Goal: Information Seeking & Learning: Find specific page/section

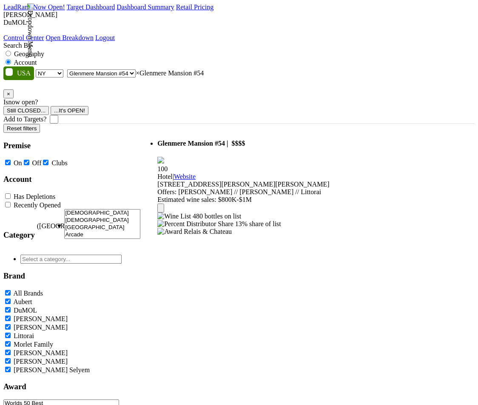
select select "NY"
select select "132326"
select select
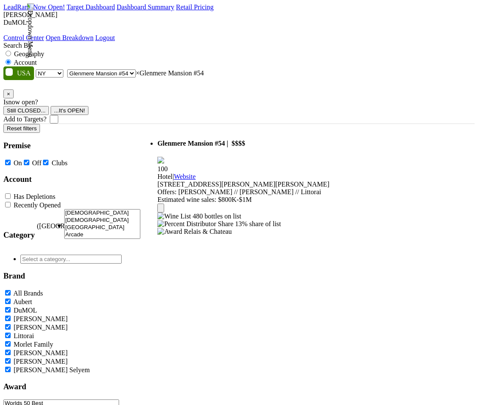
click at [44, 50] on label "Geography" at bounding box center [29, 53] width 30 height 7
click at [11, 51] on input "Geography" at bounding box center [9, 54] width 6 height 6
radio input "true"
select select
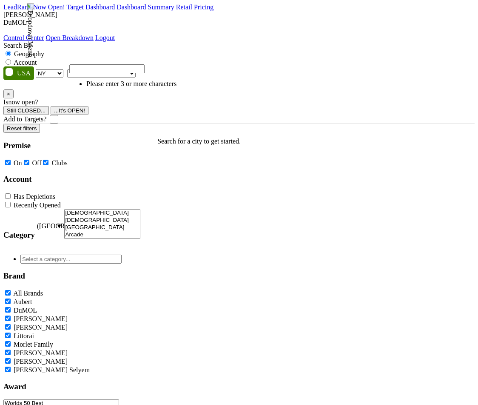
click at [208, 137] on p "Search for a city to get started." at bounding box center [198, 141] width 83 height 8
drag, startPoint x: 196, startPoint y: 98, endPoint x: 297, endPoint y: 98, distance: 101.7
click at [241, 137] on p "Search for a city to get started." at bounding box center [198, 141] width 83 height 8
click at [136, 69] on span at bounding box center [136, 72] width 0 height 7
type input "the"
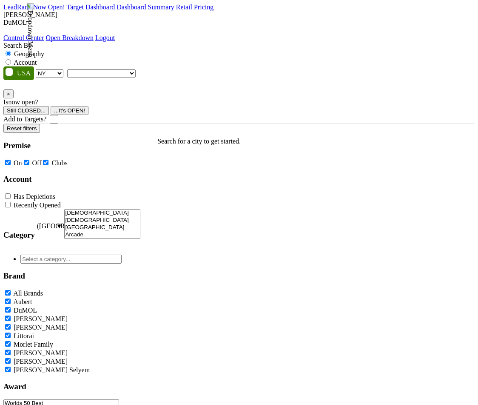
click at [37, 59] on label "Account" at bounding box center [25, 62] width 23 height 7
click at [11, 59] on input "Account" at bounding box center [9, 62] width 6 height 6
radio input "true"
paste input "The Mediterra Beach Club"
type input "The Mediterra Beach Club"
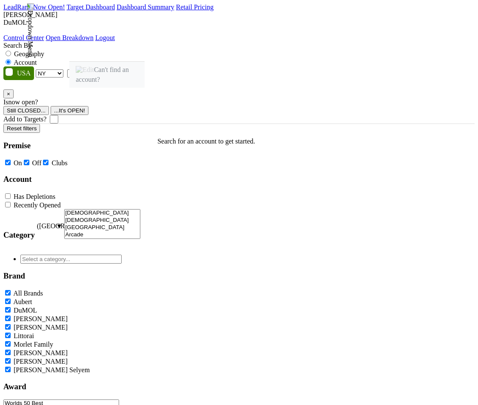
click at [61, 69] on select "AK AL AR AZ CA CO CT DC DE FL GA HI IA ID IL IN KS KY LA MA MD ME MI MN MO MS M…" at bounding box center [50, 73] width 28 height 8
select select "FL"
click at [38, 69] on select "AK AL AR AZ CA CO CT DC DE FL GA HI IA ID IL IN KS KY LA MA MD ME MI MN MO MS M…" at bounding box center [50, 73] width 28 height 8
click at [136, 69] on span at bounding box center [136, 72] width 0 height 7
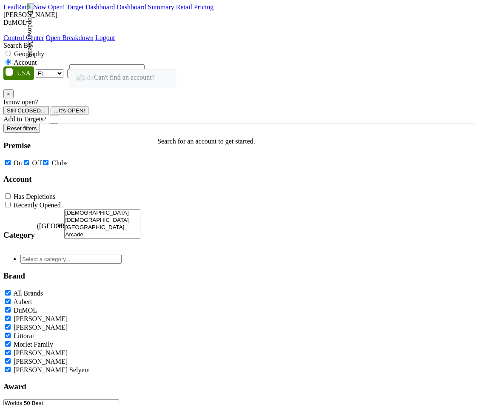
type input "The Mediterra Beach Club"
select select "95981"
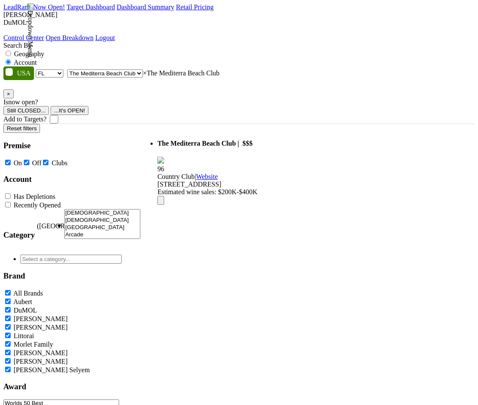
click at [220, 69] on span "× The Mediterra Beach Club" at bounding box center [181, 72] width 77 height 7
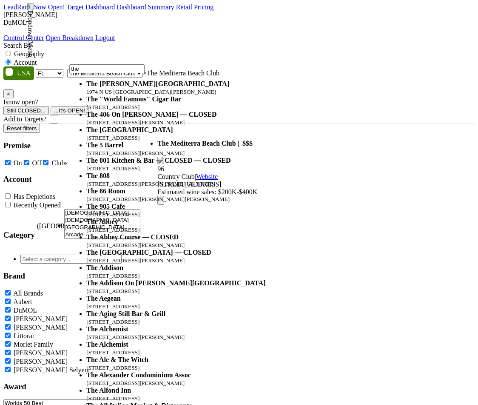
type input "the"
click at [359, 43] on div "Search By Geography Account" at bounding box center [239, 54] width 472 height 25
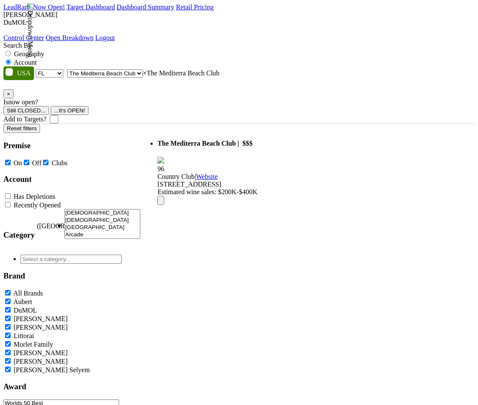
select select
type input "the"
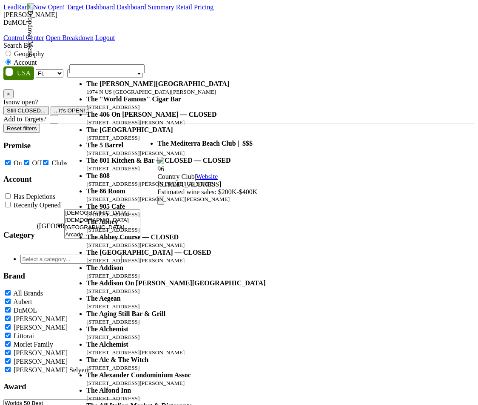
click at [363, 42] on div "Search By Geography Account" at bounding box center [239, 54] width 472 height 25
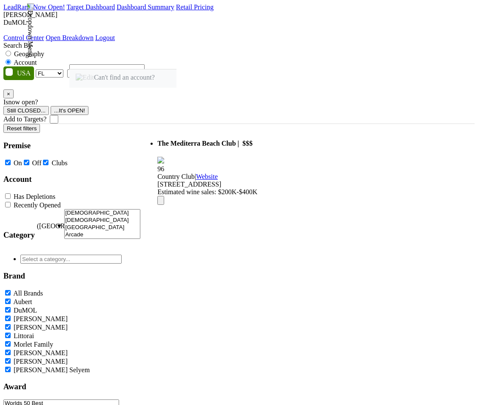
click at [143, 69] on span at bounding box center [143, 72] width 0 height 7
type input "The Mediterra Beach Club"
select select "95981"
select select
click at [145, 70] on input "search" at bounding box center [106, 68] width 75 height 9
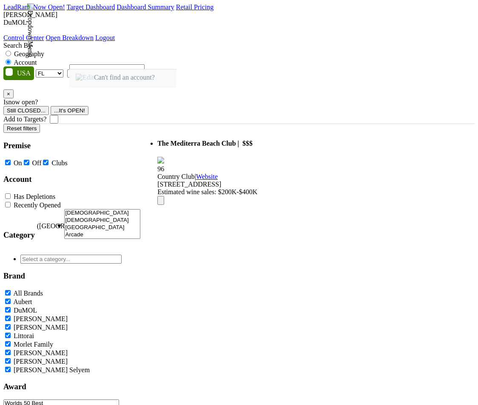
paste input "The Mediterra Beach Club"
type input "The Mediterra Beach Club"
select select "95981"
click at [220, 69] on span "× The Mediterra Beach Club" at bounding box center [181, 72] width 77 height 7
type input "closed"
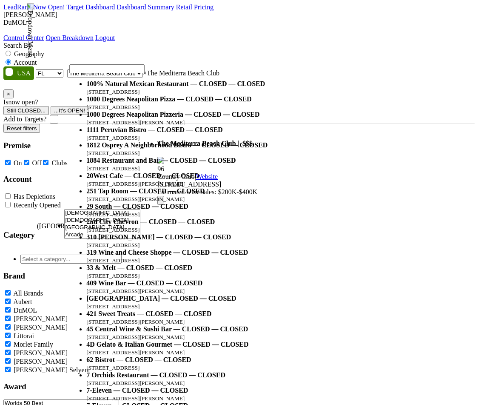
select select "102454"
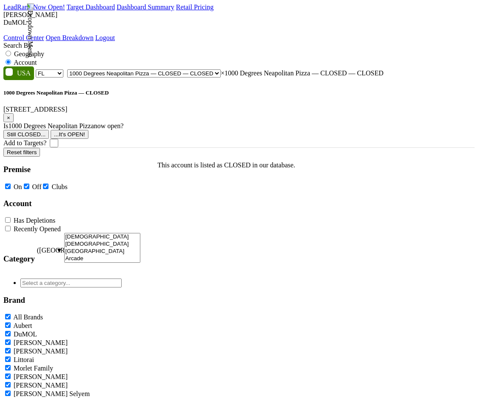
click at [10, 114] on span "×" at bounding box center [8, 117] width 3 height 6
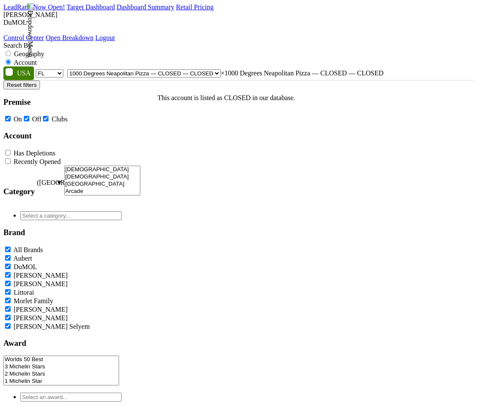
select select
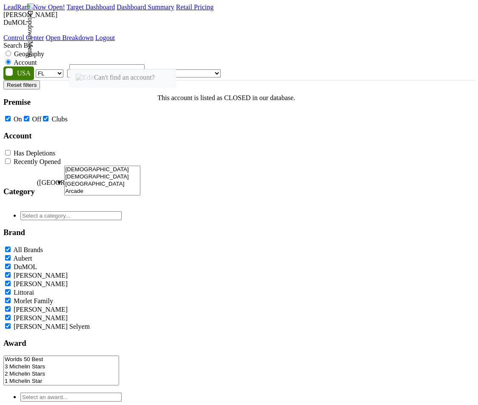
type input "The Mediterra Beach Club"
select select "95981"
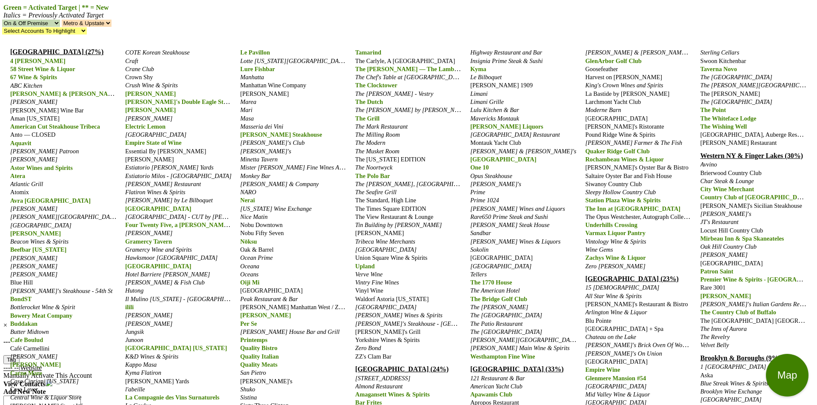
scroll to position [93, 0]
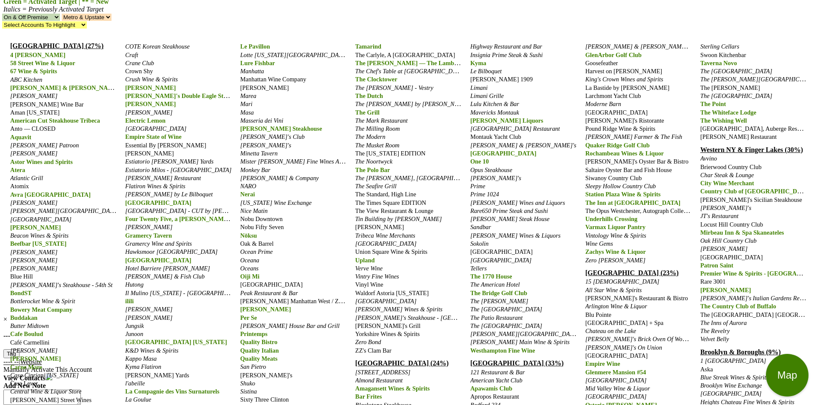
drag, startPoint x: 655, startPoint y: 304, endPoint x: 586, endPoint y: 307, distance: 69.9
click at [586, 307] on div "Manhattan (27%) 4 Charles Prime Rib 58 Street Wine & Liquor 67 Wine & Spirits A…" at bounding box center [408, 260] width 810 height 451
click at [664, 368] on div "Glenmere Mansion #54" at bounding box center [638, 372] width 106 height 8
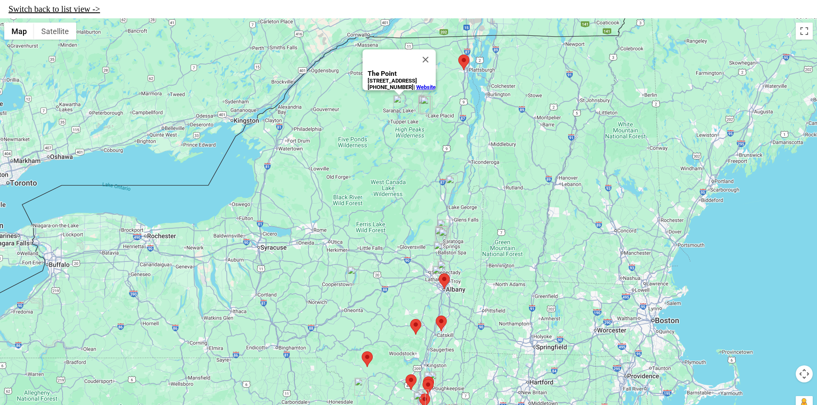
click at [399, 106] on img "The Point" at bounding box center [399, 104] width 12 height 18
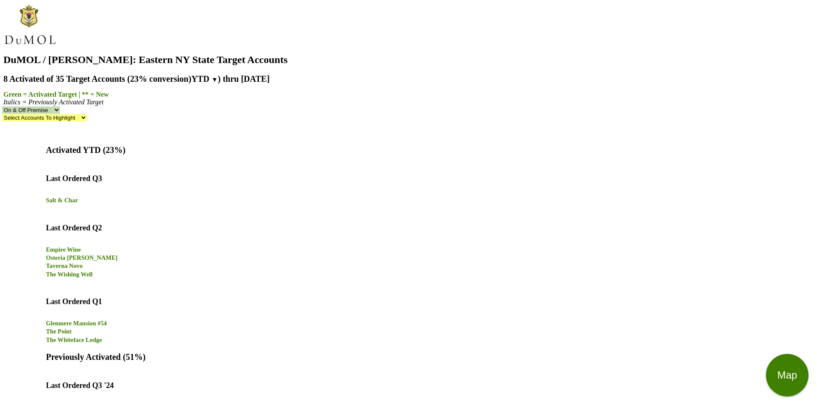
drag, startPoint x: 40, startPoint y: 186, endPoint x: 134, endPoint y: 186, distance: 94.9
click at [134, 186] on div "Activated YTD (23%) Last Ordered Q3 Salt & Char Last Ordered Q2 Empire Wine Ost…" at bounding box center [408, 244] width 725 height 198
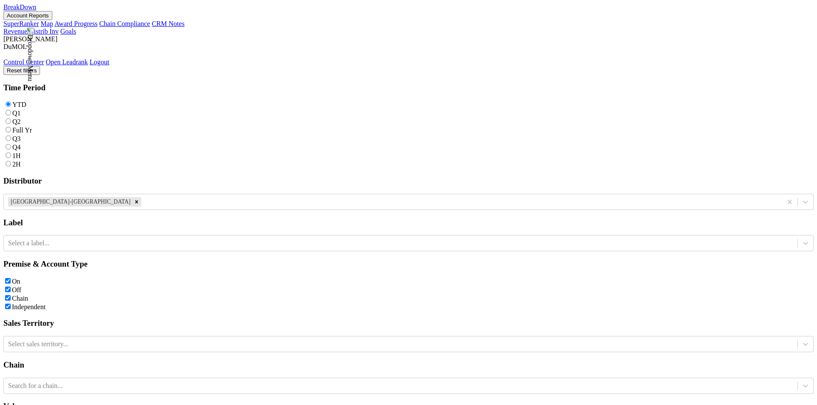
scroll to position [370, 0]
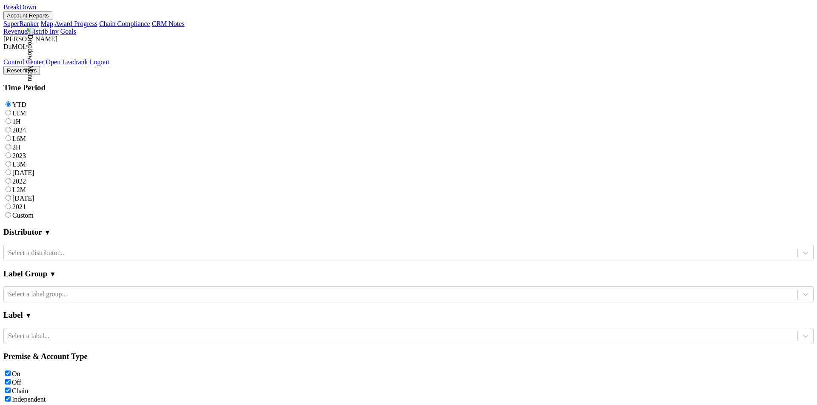
click at [40, 66] on button "Reset filters" at bounding box center [21, 70] width 37 height 9
checkbox input "false"
click at [52, 16] on button "Account Reports" at bounding box center [27, 15] width 49 height 9
click at [152, 27] on link "CRM Notes" at bounding box center [168, 23] width 33 height 7
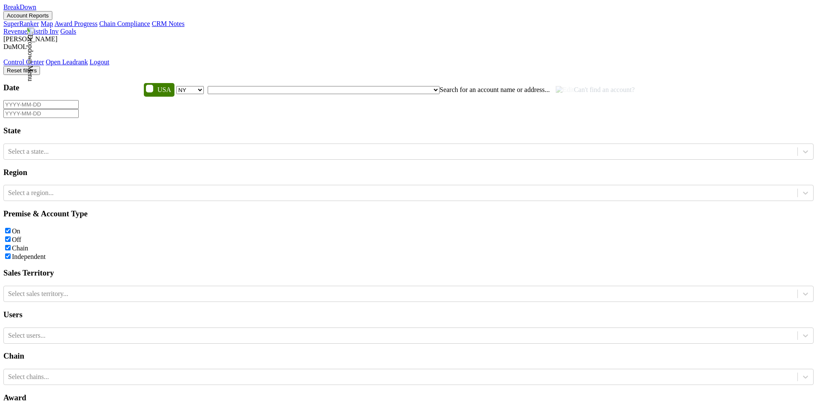
select select "NY"
type input "glen"
click at [346, 308] on div "Reset filters Date State Select a state... Region Select a region... Premise & …" at bounding box center [408, 319] width 810 height 507
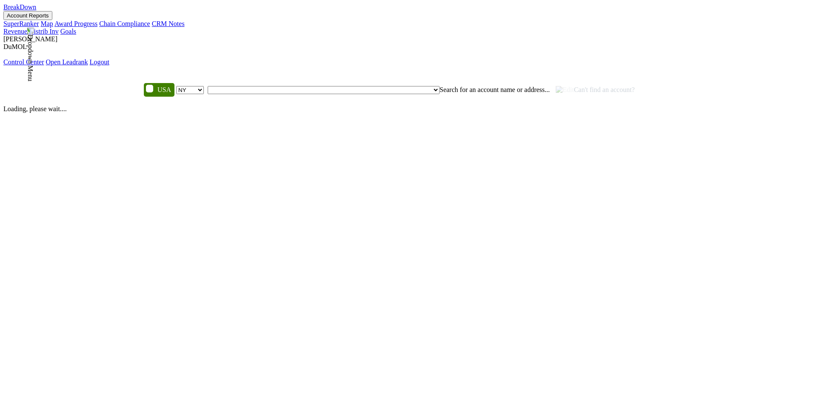
select select "NY"
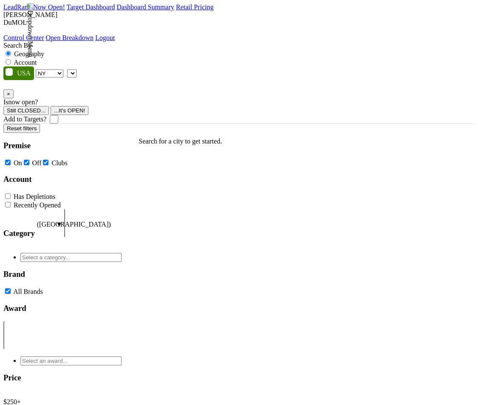
select select "NY"
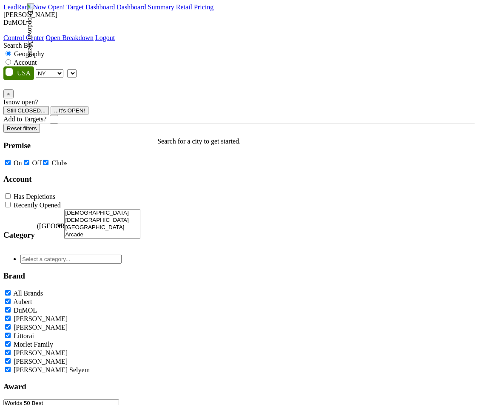
click at [37, 59] on label "Account" at bounding box center [25, 62] width 23 height 7
click at [11, 59] on input "Account" at bounding box center [9, 62] width 6 height 6
radio input "true"
paste input "ALERT_LEADRANK_UNAVAILABLE_VENUES_TEMPLATE_ID"
type input "ALERT_LEADRANK_UNAVAILABLE_VENUES_TEMPLATE_ID"
